Goal: Task Accomplishment & Management: Use online tool/utility

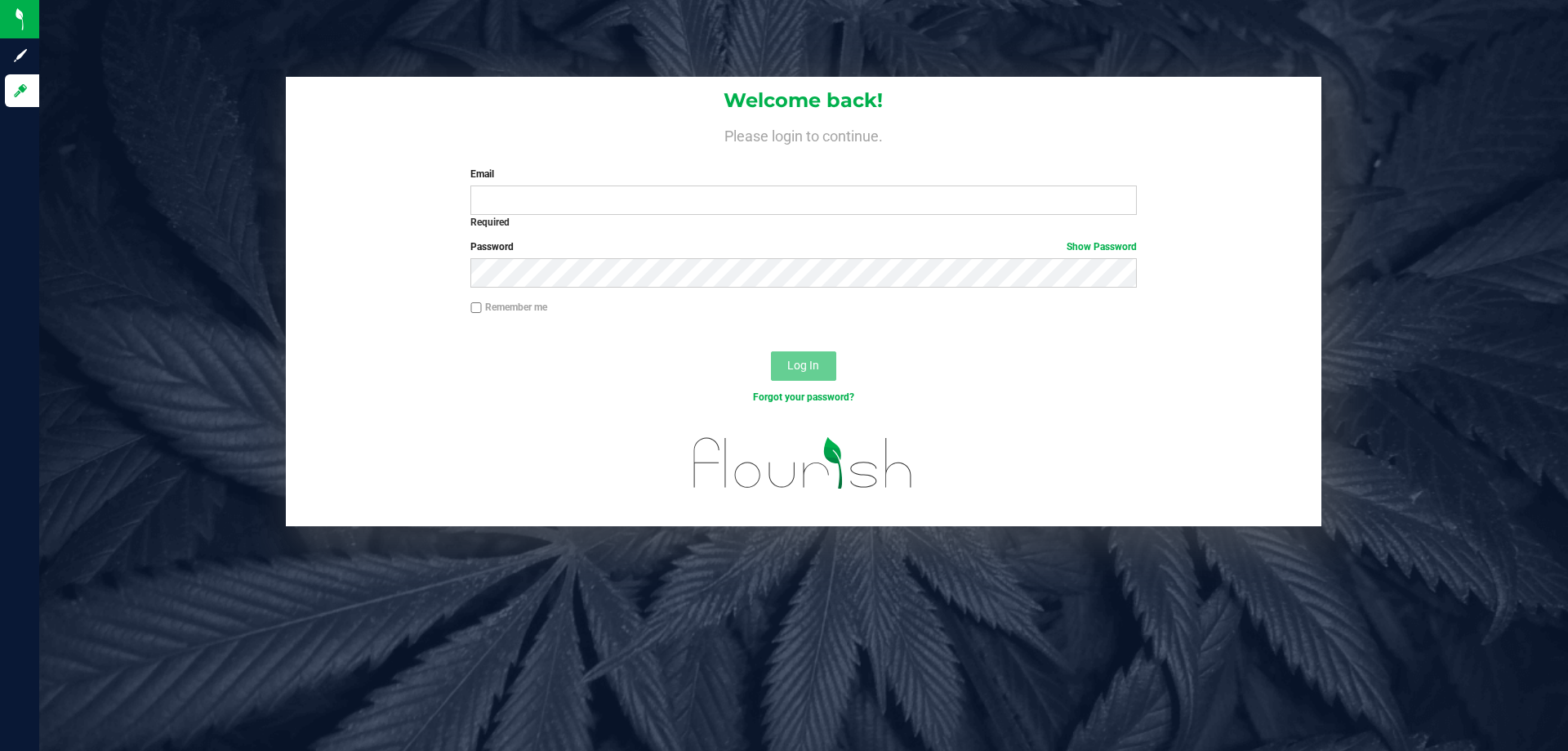
click at [564, 241] on label "Password Show Password" at bounding box center [803, 247] width 665 height 15
click at [817, 206] on input "Email" at bounding box center [803, 200] width 665 height 29
type input "[EMAIL_ADDRESS][DOMAIN_NAME]"
click at [704, 248] on label "Password Show Password" at bounding box center [803, 247] width 665 height 15
click at [771, 352] on button "Log In" at bounding box center [804, 366] width 65 height 29
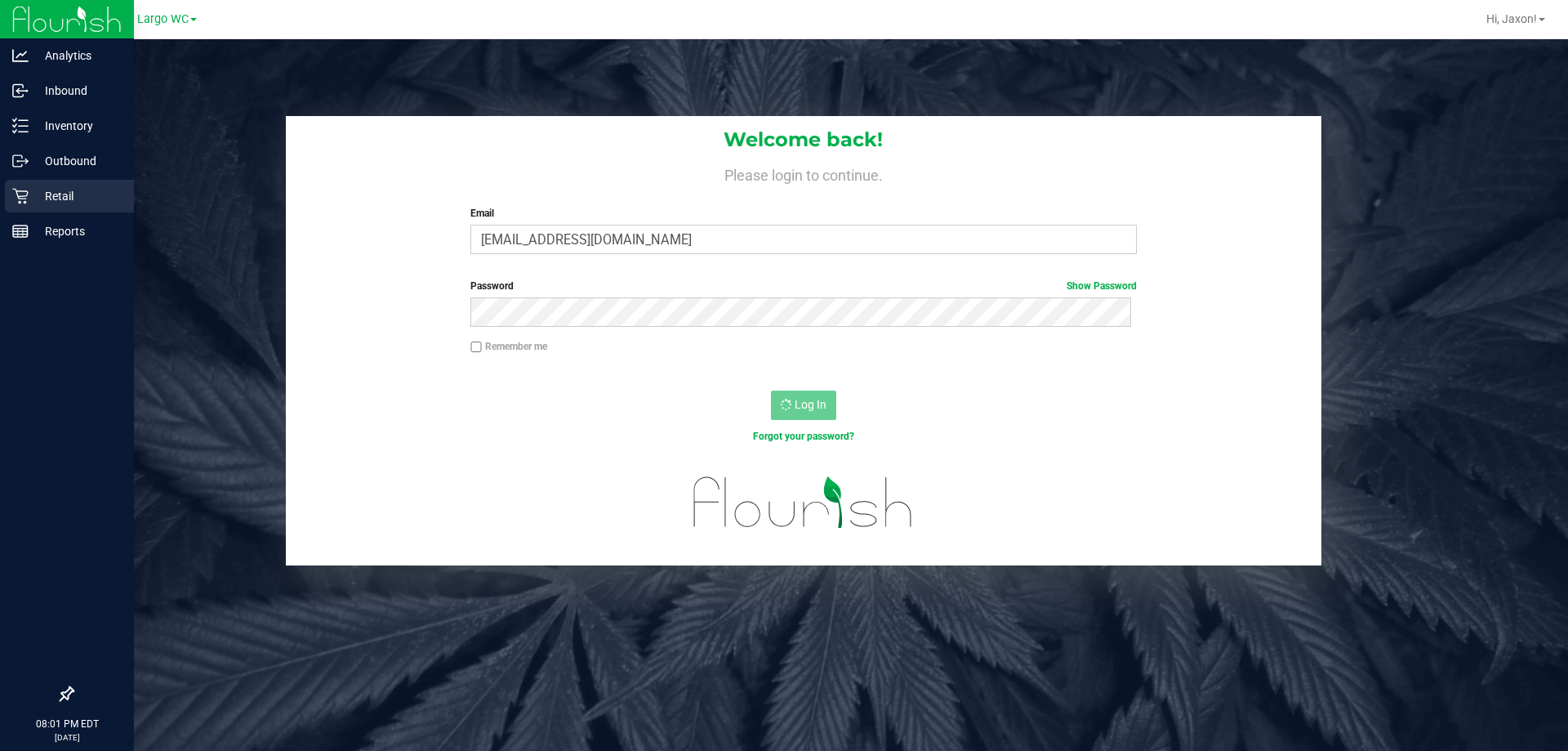
click at [7, 193] on div "Retail" at bounding box center [69, 195] width 129 height 33
click at [53, 195] on p "Retail" at bounding box center [77, 195] width 98 height 19
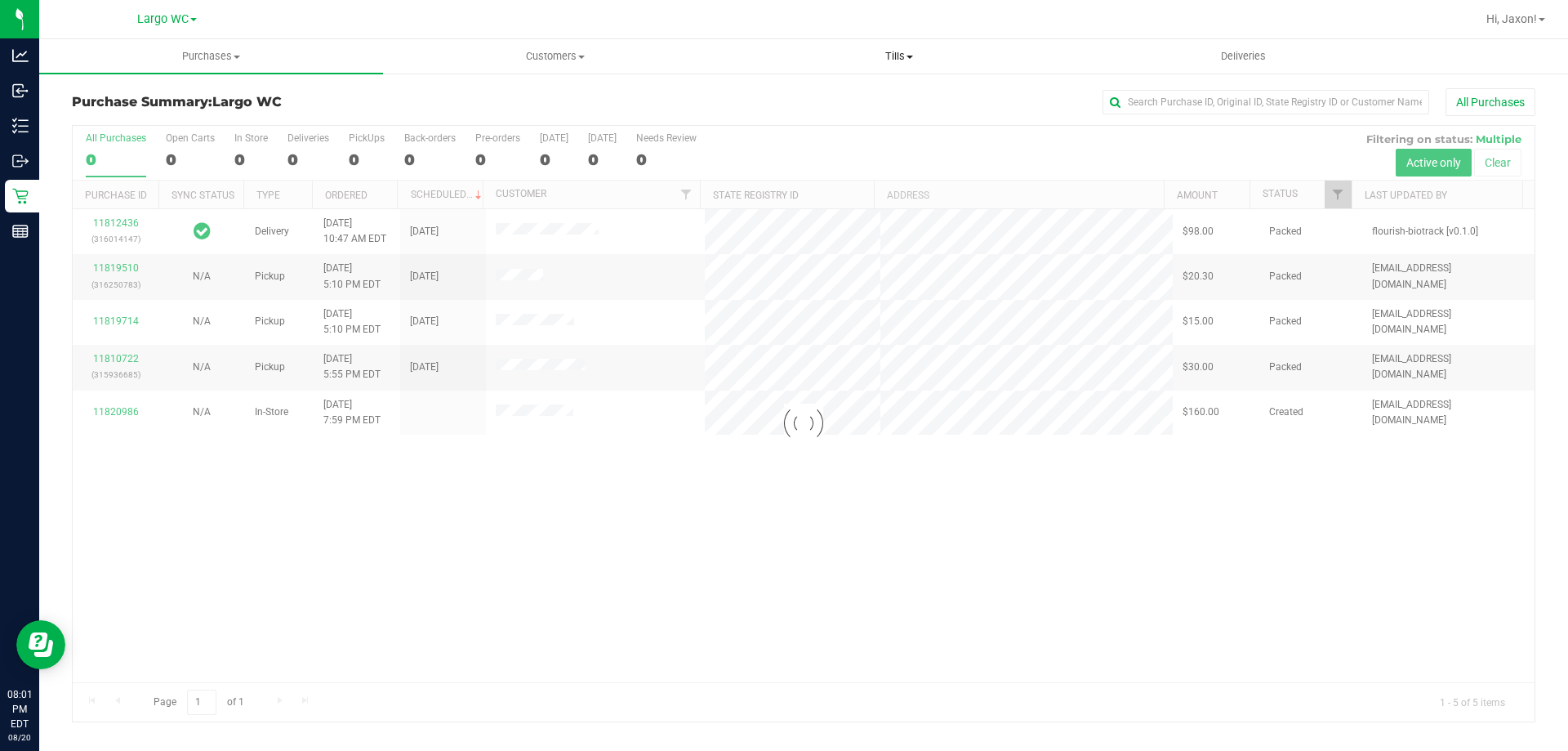
click at [883, 53] on span "Tills" at bounding box center [899, 57] width 342 height 15
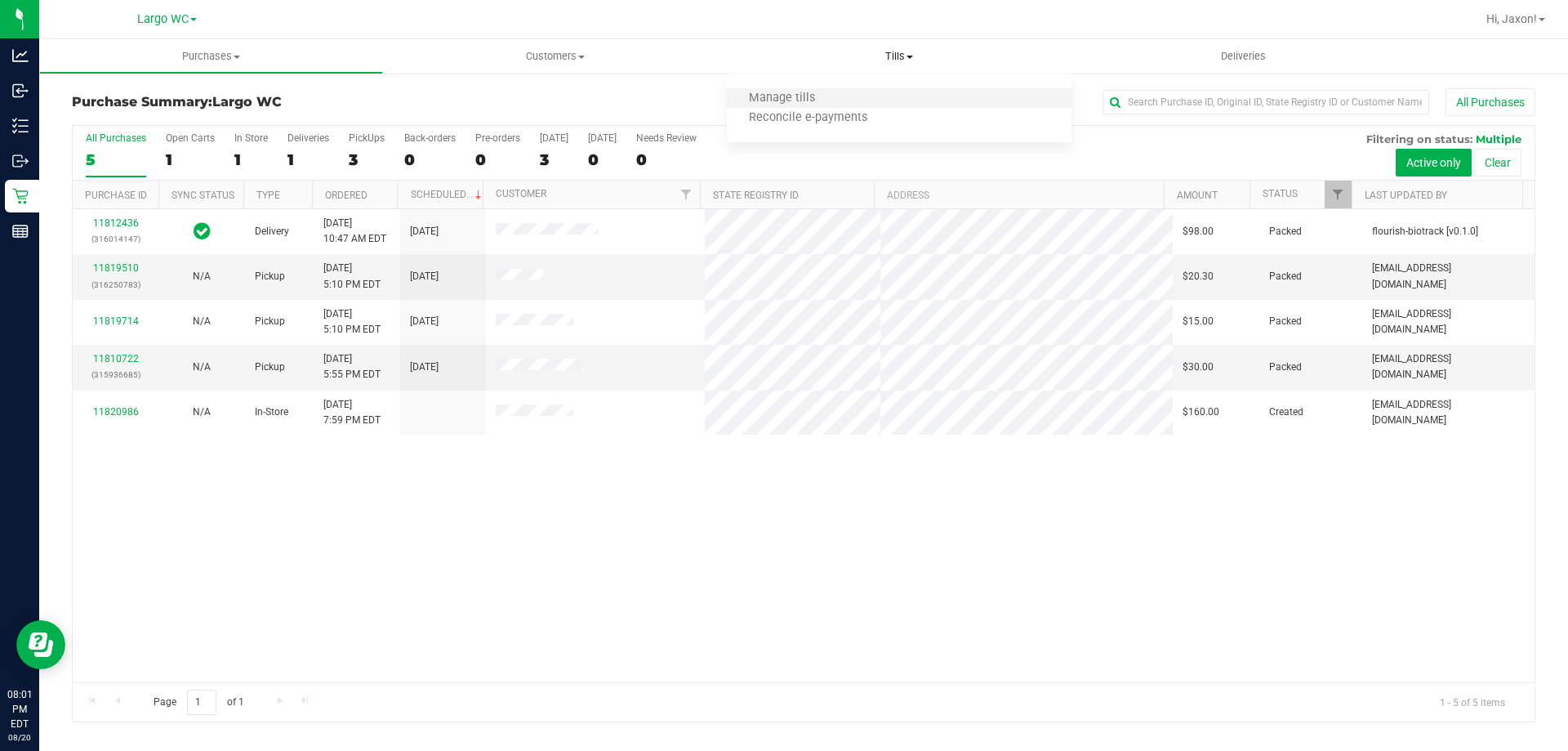
click at [802, 90] on li "Manage tills" at bounding box center [899, 99] width 344 height 19
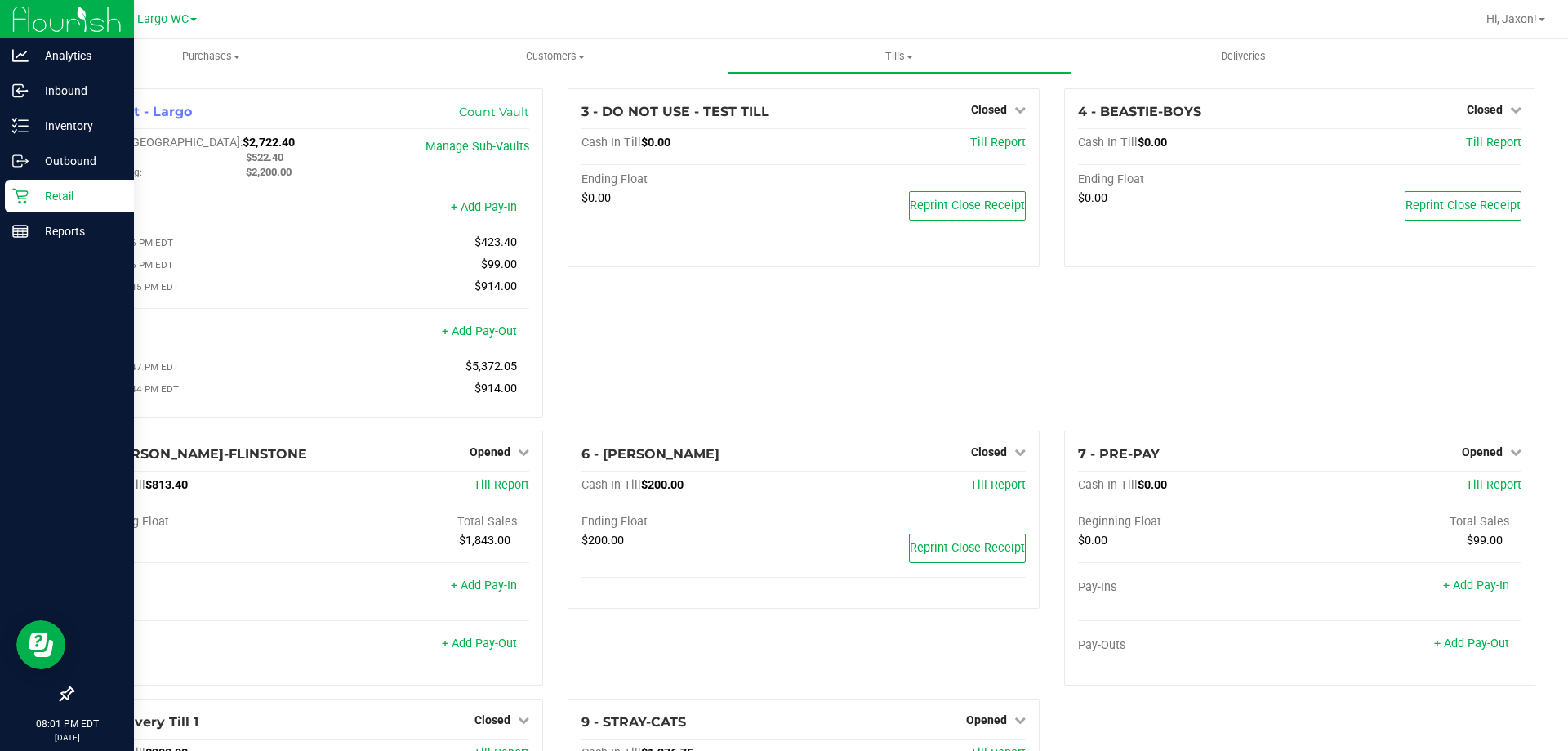
click at [38, 197] on p "Retail" at bounding box center [77, 195] width 98 height 19
